Goal: Task Accomplishment & Management: Manage account settings

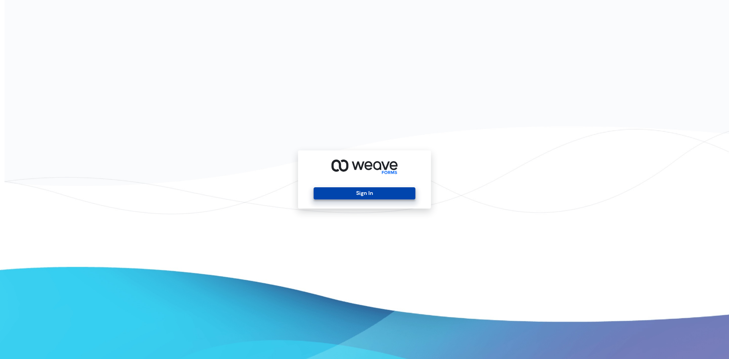
click at [355, 193] on button "Sign In" at bounding box center [364, 193] width 101 height 12
